Goal: Communication & Community: Share content

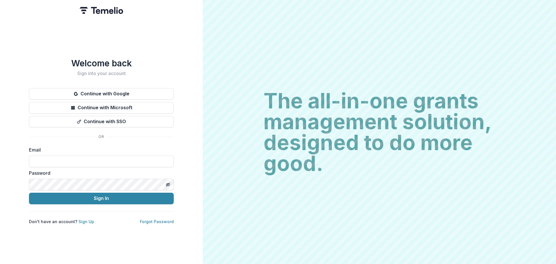
click at [65, 158] on input at bounding box center [101, 162] width 145 height 12
type input "**********"
click at [73, 198] on button "Sign In" at bounding box center [101, 199] width 145 height 12
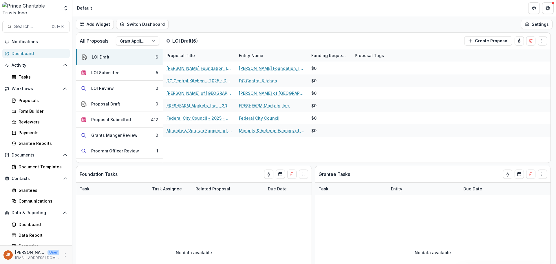
click at [23, 178] on span "Contacts" at bounding box center [36, 178] width 49 height 5
click at [23, 177] on span "Contacts" at bounding box center [36, 178] width 49 height 5
click at [24, 189] on div "Grantees" at bounding box center [42, 190] width 47 height 6
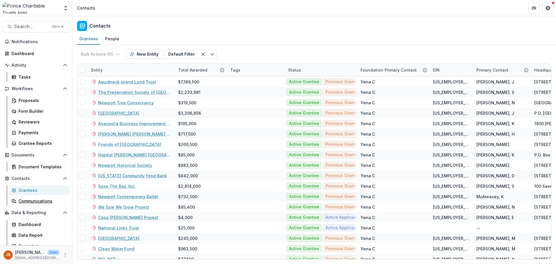
click at [27, 202] on div "Communications" at bounding box center [42, 201] width 47 height 6
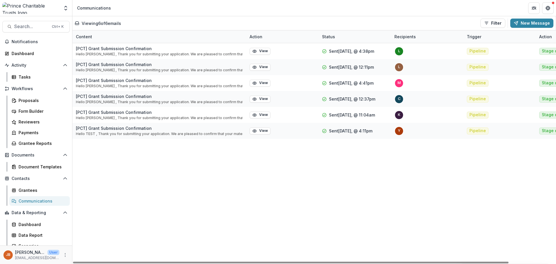
click at [114, 81] on p "[PCT] Grant Submission Confirmation" at bounding box center [159, 80] width 167 height 6
click at [256, 66] on icon "button" at bounding box center [255, 67] width 4 height 3
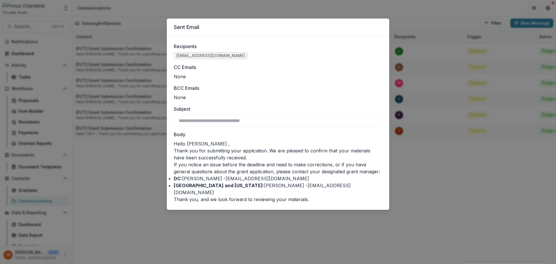
click at [134, 165] on div "**********" at bounding box center [278, 132] width 556 height 264
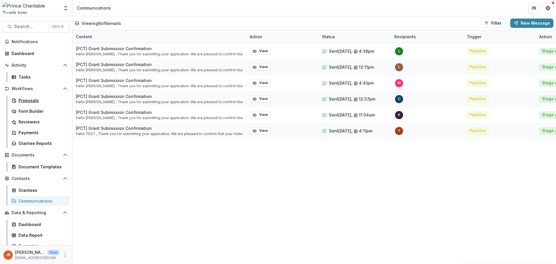
click at [30, 102] on div "Proposals" at bounding box center [42, 100] width 47 height 6
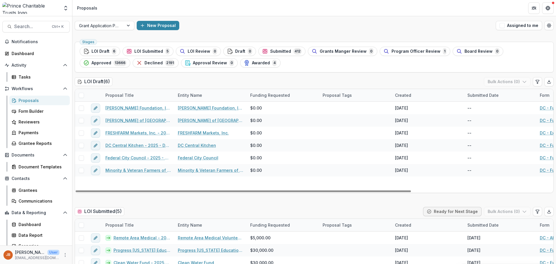
click at [138, 52] on span "LOI Submitted" at bounding box center [148, 51] width 29 height 5
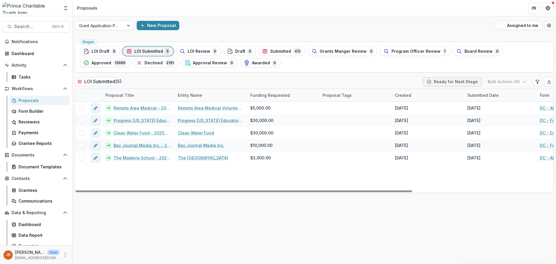
click at [141, 147] on link "Bay Journal Media Inc. - 2025 - DC - Full Application" at bounding box center [142, 145] width 57 height 6
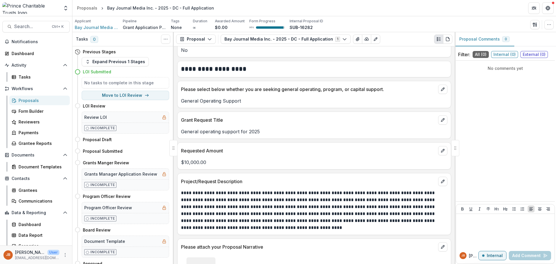
scroll to position [637, 0]
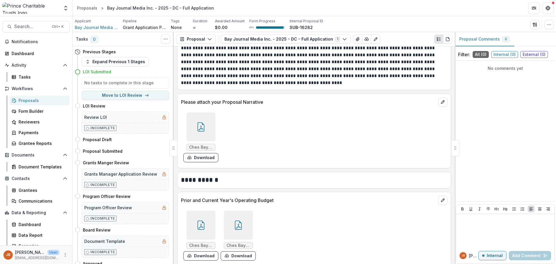
click at [202, 127] on icon at bounding box center [200, 126] width 9 height 9
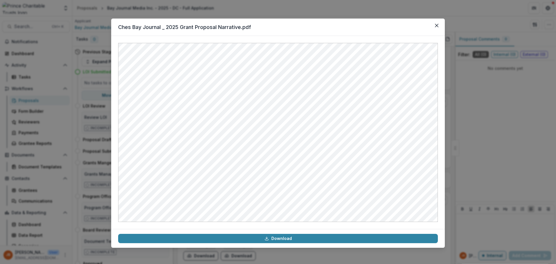
click at [439, 26] on button "Close" at bounding box center [436, 25] width 9 height 9
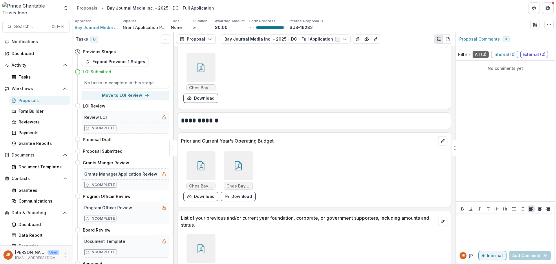
scroll to position [724, 0]
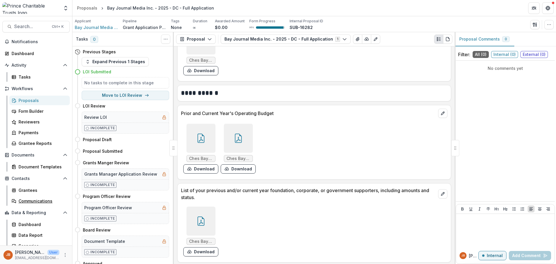
click at [28, 199] on div "Communications" at bounding box center [42, 201] width 47 height 6
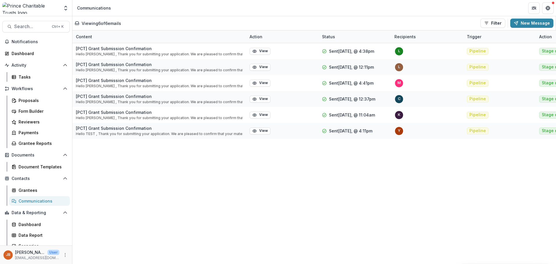
click at [523, 23] on button "New Message" at bounding box center [531, 23] width 43 height 9
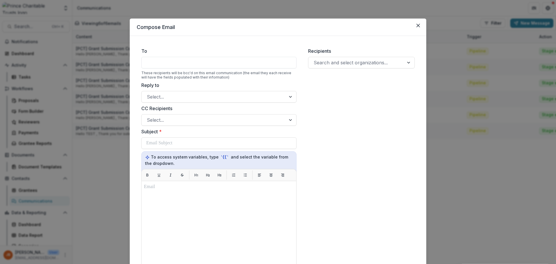
click at [195, 62] on div at bounding box center [218, 63] width 155 height 12
click at [143, 64] on div at bounding box center [218, 63] width 155 height 12
click at [404, 63] on div at bounding box center [409, 62] width 10 height 11
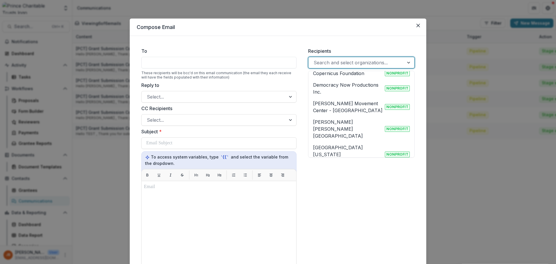
scroll to position [1622, 0]
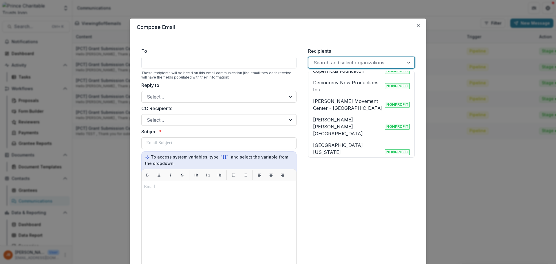
drag, startPoint x: 357, startPoint y: 236, endPoint x: 350, endPoint y: 221, distance: 16.8
click at [357, 234] on div "Recipients 1053 results available. Use Up and Down to choose options, press Ent…" at bounding box center [362, 201] width 116 height 317
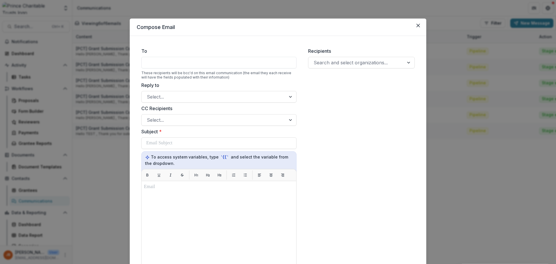
click at [419, 25] on icon "Close" at bounding box center [418, 25] width 3 height 3
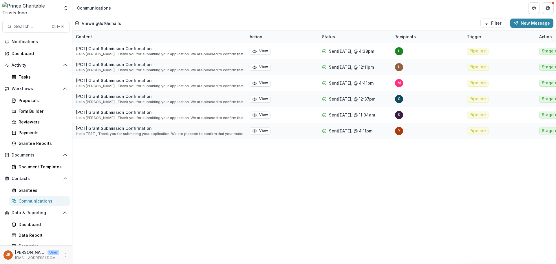
click at [21, 166] on div "Document Templates" at bounding box center [42, 167] width 47 height 6
